Goal: Transaction & Acquisition: Subscribe to service/newsletter

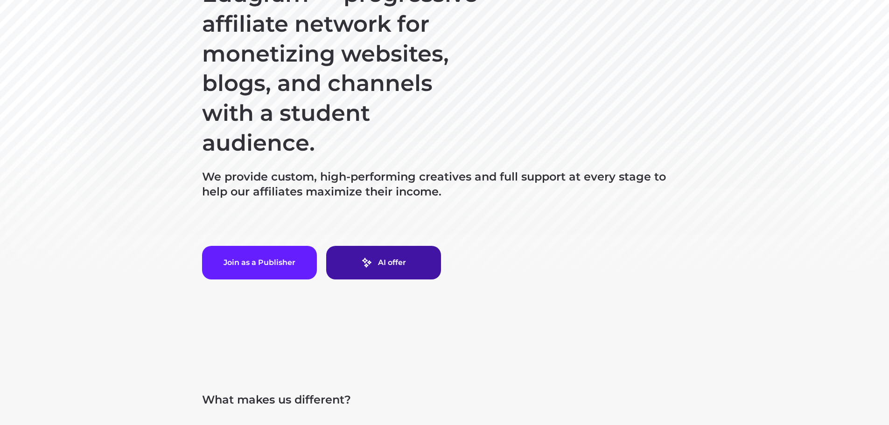
click at [418, 266] on link "AI offer" at bounding box center [383, 263] width 115 height 34
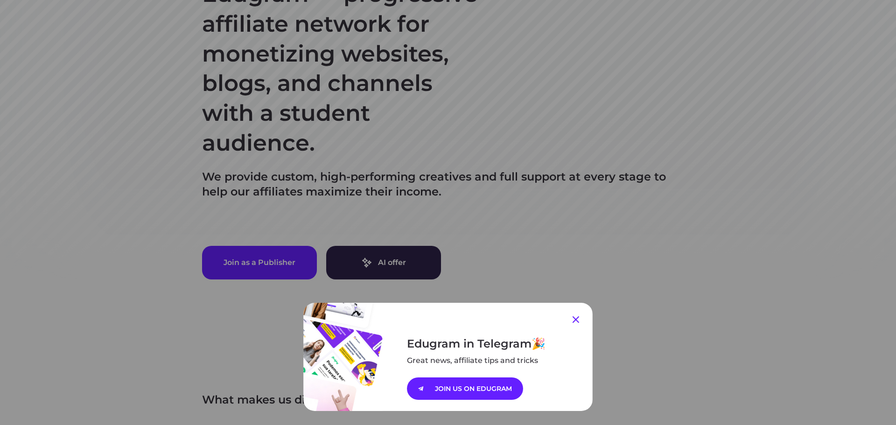
click at [572, 320] on icon at bounding box center [575, 319] width 7 height 7
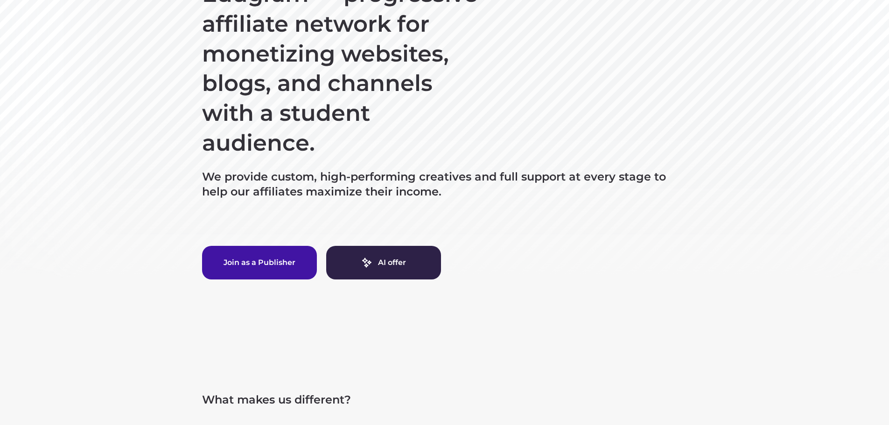
click at [257, 259] on button "Join as a Publisher" at bounding box center [259, 263] width 115 height 34
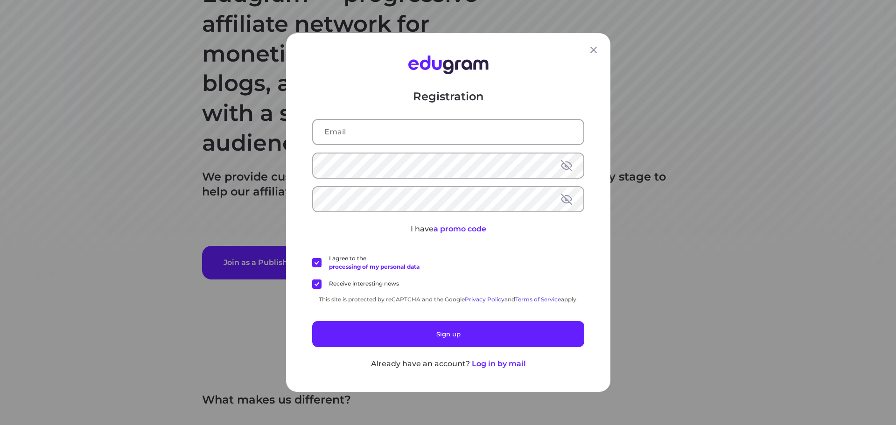
click at [349, 132] on input "text" at bounding box center [448, 132] width 270 height 24
paste input "[EMAIL_ADDRESS][DOMAIN_NAME]"
type input "[EMAIL_ADDRESS][DOMAIN_NAME]"
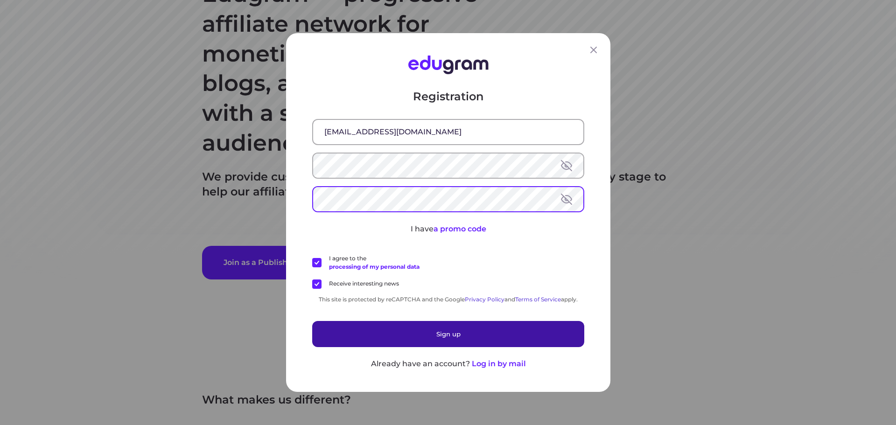
click at [427, 334] on button "Sign up" at bounding box center [448, 334] width 272 height 26
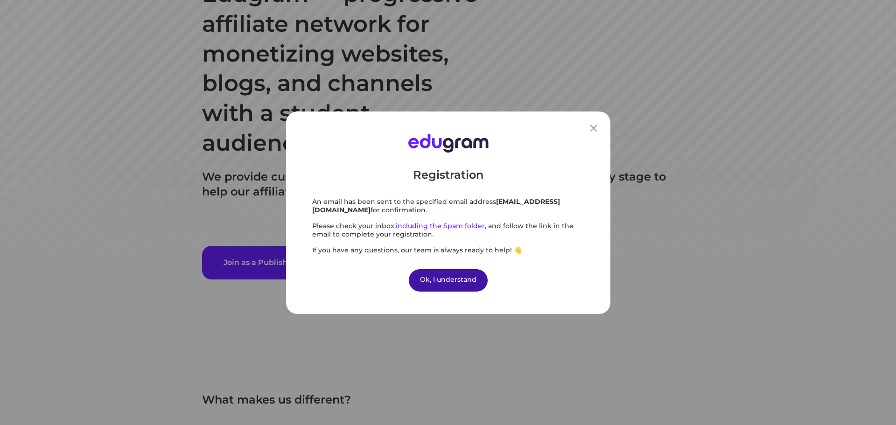
click at [467, 283] on div "Ok, I understand" at bounding box center [448, 280] width 79 height 22
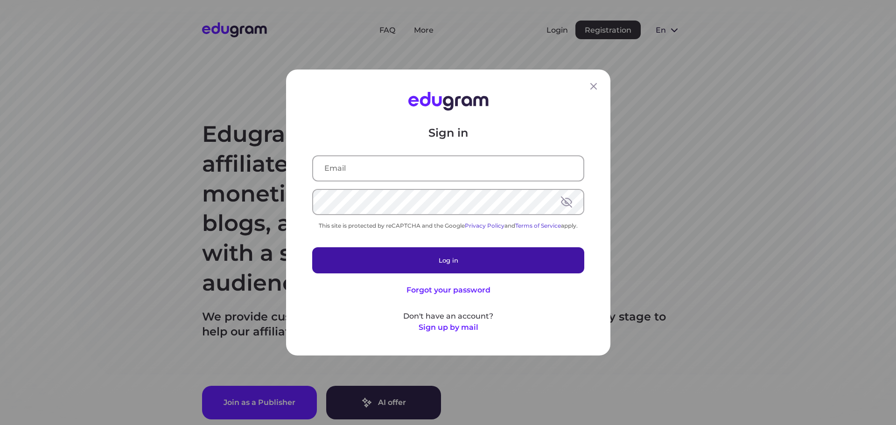
type input "[EMAIL_ADDRESS][DOMAIN_NAME]"
click at [424, 260] on button "Log in" at bounding box center [448, 260] width 272 height 26
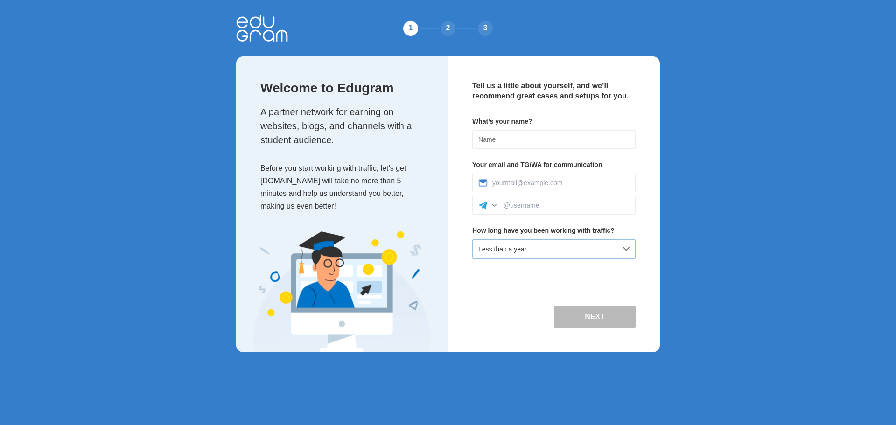
click at [536, 249] on div "Less than a year" at bounding box center [553, 249] width 163 height 20
click at [497, 206] on div at bounding box center [493, 205] width 9 height 9
click at [494, 205] on div at bounding box center [493, 205] width 9 height 9
click at [563, 254] on div "Less than a year" at bounding box center [553, 249] width 163 height 20
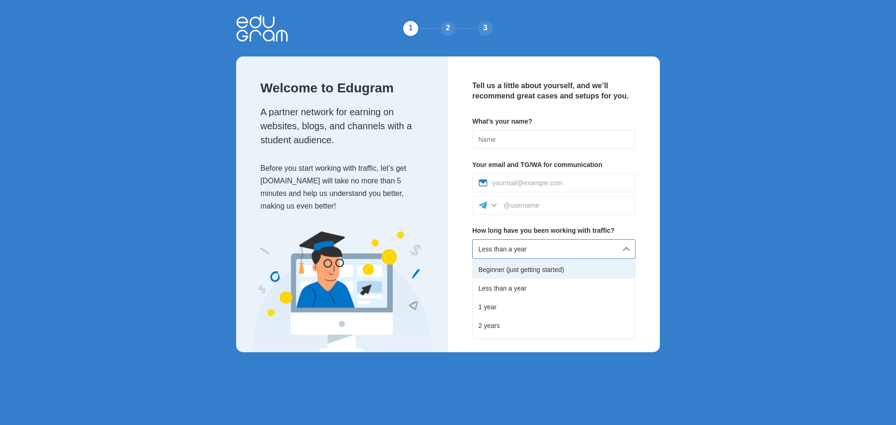
click at [543, 269] on div "Beginner (just getting started)" at bounding box center [554, 269] width 162 height 19
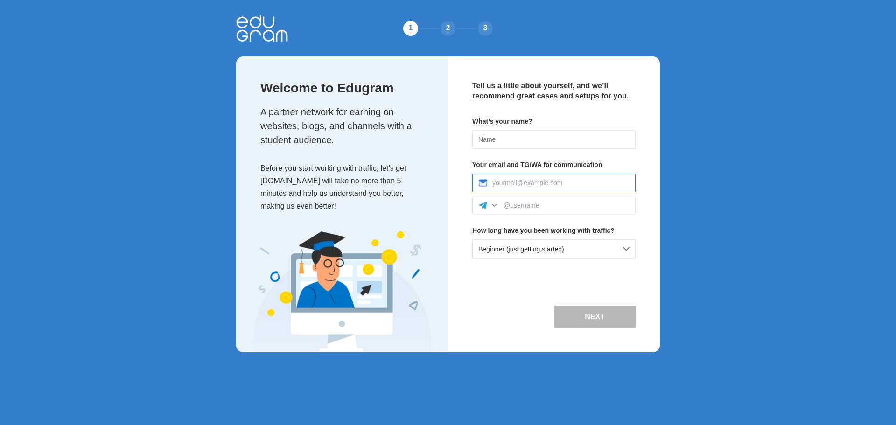
click at [503, 181] on input at bounding box center [560, 182] width 137 height 7
click at [642, 147] on div "Tell us a little about yourself, and we’ll recommend great cases and setups for…" at bounding box center [554, 204] width 212 height 296
click at [516, 205] on input at bounding box center [566, 205] width 126 height 7
click at [495, 207] on div at bounding box center [493, 205] width 9 height 9
click at [499, 231] on div "Telegram" at bounding box center [554, 226] width 162 height 21
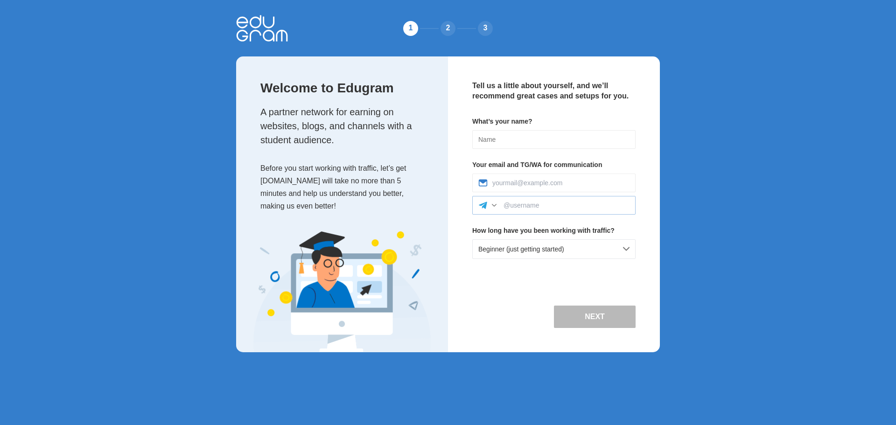
click at [446, 28] on div "2" at bounding box center [447, 28] width 19 height 19
